Goal: Navigation & Orientation: Find specific page/section

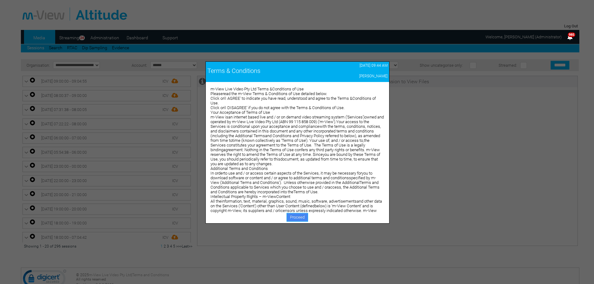
click at [298, 216] on link "Proceed" at bounding box center [298, 217] width 22 height 9
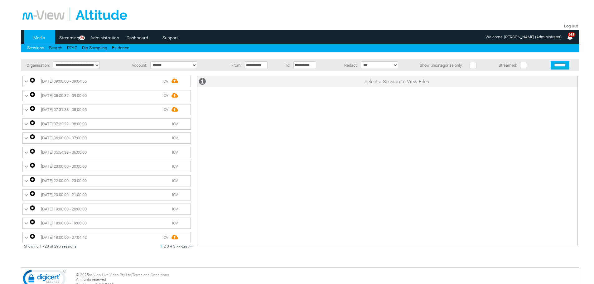
click at [138, 39] on link "Dashboard" at bounding box center [137, 37] width 30 height 9
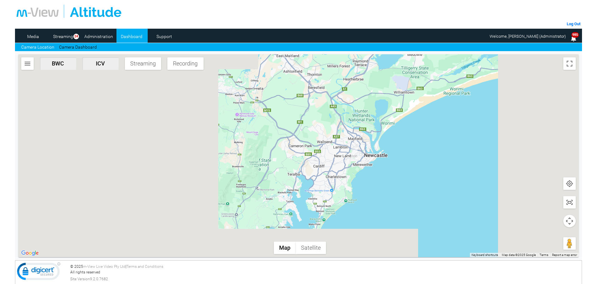
drag, startPoint x: 312, startPoint y: 184, endPoint x: 427, endPoint y: 101, distance: 141.2
click at [427, 103] on div at bounding box center [298, 155] width 560 height 203
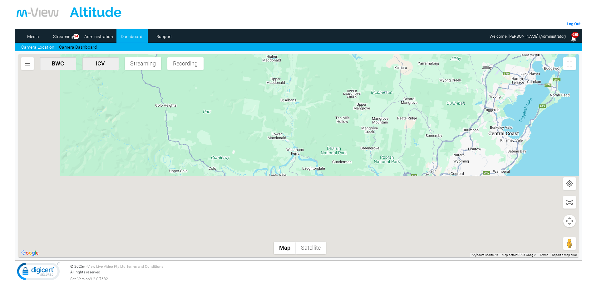
drag, startPoint x: 400, startPoint y: 90, endPoint x: 408, endPoint y: 71, distance: 19.7
click at [408, 71] on div at bounding box center [298, 155] width 560 height 203
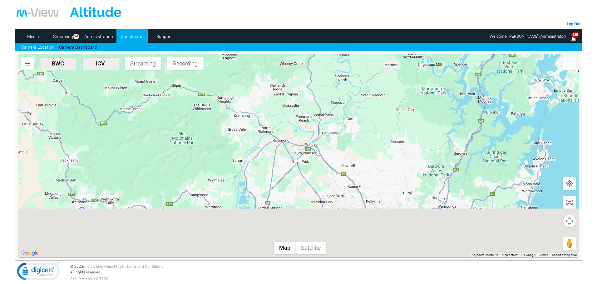
drag, startPoint x: 355, startPoint y: 166, endPoint x: 434, endPoint y: 62, distance: 131.0
click at [445, 49] on div "Log Out Media Streaming 24 Administration Dashboard Support Camera Location Cam…" at bounding box center [298, 104] width 567 height 209
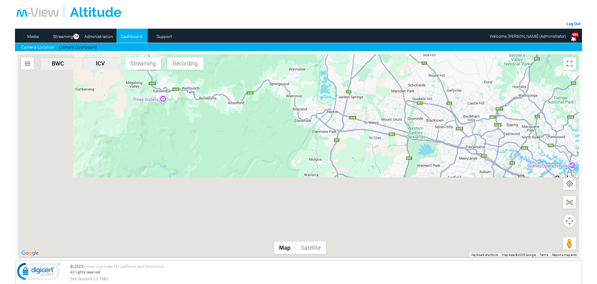
drag, startPoint x: 424, startPoint y: 81, endPoint x: 446, endPoint y: 44, distance: 42.4
click at [445, 46] on div "Log Out Media Streaming 24 Administration Dashboard Support Camera Location Cam…" at bounding box center [298, 104] width 567 height 209
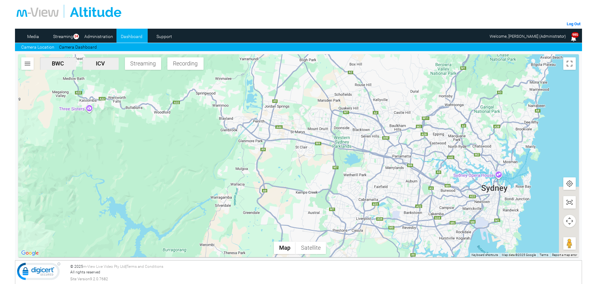
drag, startPoint x: 407, startPoint y: 131, endPoint x: 277, endPoint y: 231, distance: 164.1
click at [276, 232] on div at bounding box center [298, 155] width 560 height 203
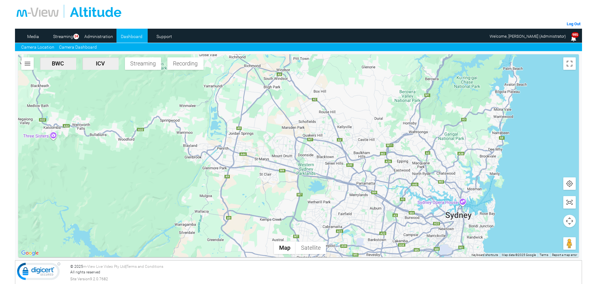
click at [77, 45] on link "Camera Dashboard" at bounding box center [78, 47] width 38 height 7
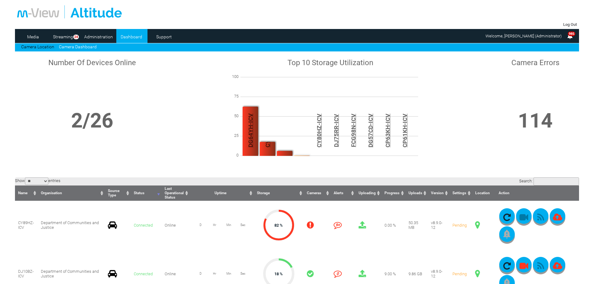
scroll to position [125, 0]
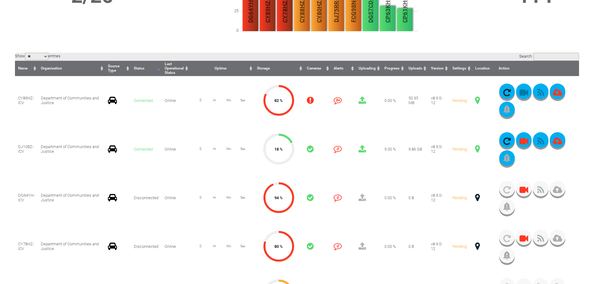
drag, startPoint x: 365, startPoint y: 141, endPoint x: 377, endPoint y: 134, distance: 13.6
click at [376, 136] on td "true" at bounding box center [369, 149] width 26 height 49
